Goal: Information Seeking & Learning: Check status

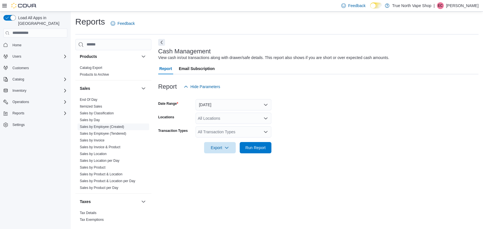
scroll to position [411, 0]
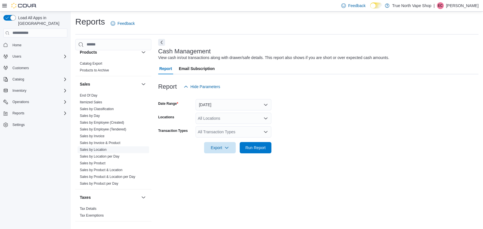
click at [100, 148] on link "Sales by Location" at bounding box center [93, 150] width 27 height 4
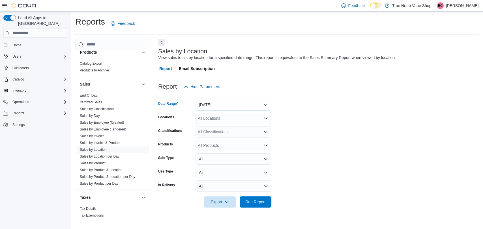
click at [206, 101] on button "[DATE]" at bounding box center [233, 104] width 76 height 11
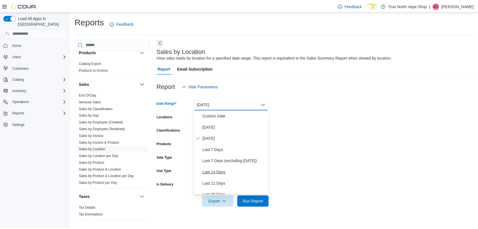
scroll to position [63, 0]
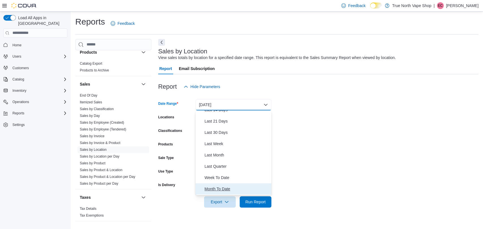
click at [226, 188] on span "Month To Date" at bounding box center [236, 189] width 64 height 7
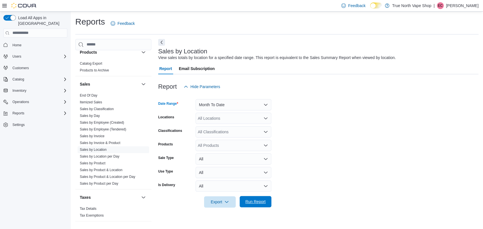
click at [253, 200] on span "Run Report" at bounding box center [255, 202] width 20 height 6
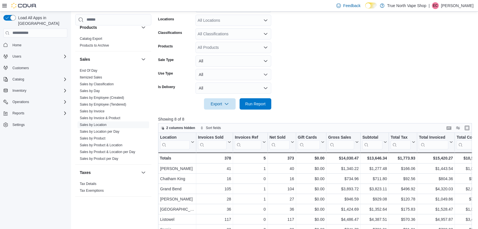
scroll to position [126, 0]
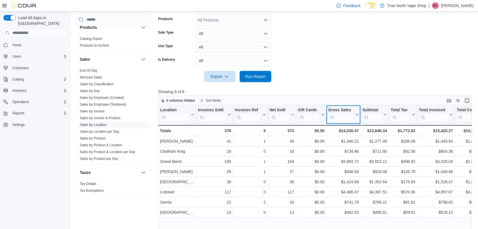
click at [357, 114] on icon at bounding box center [356, 114] width 5 height 3
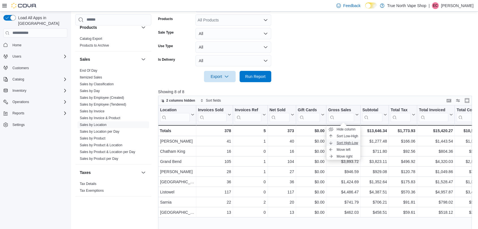
click at [355, 143] on span "Sort High-Low" at bounding box center [347, 143] width 21 height 5
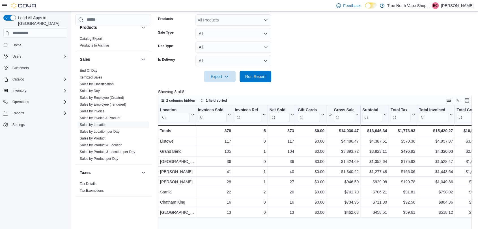
click at [376, 87] on div at bounding box center [316, 85] width 317 height 7
